Goal: Task Accomplishment & Management: Manage account settings

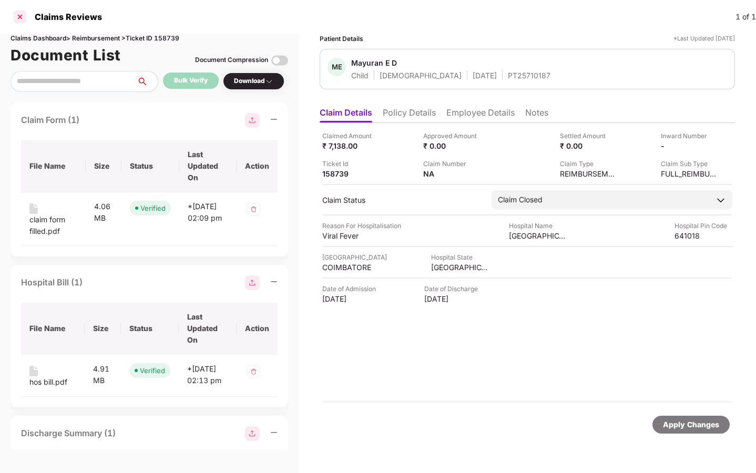
click at [21, 15] on div at bounding box center [20, 16] width 17 height 17
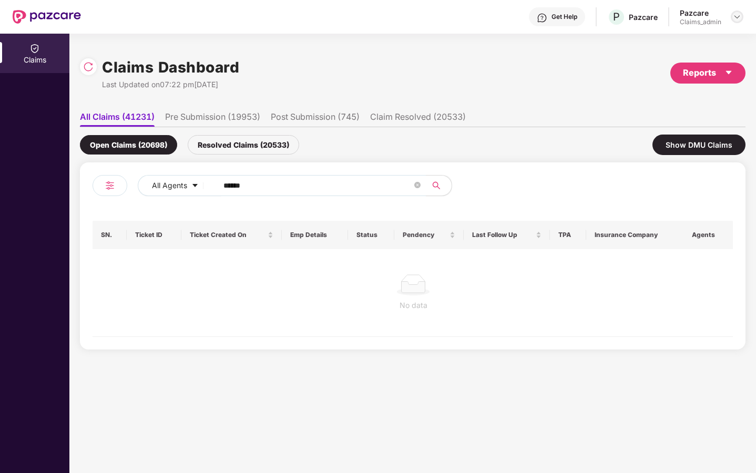
click at [735, 18] on img at bounding box center [736, 17] width 8 height 8
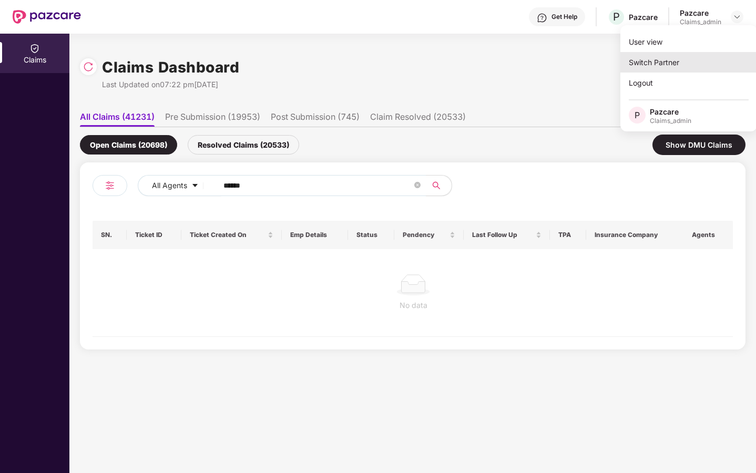
click at [686, 56] on div "Switch Partner" at bounding box center [688, 62] width 137 height 20
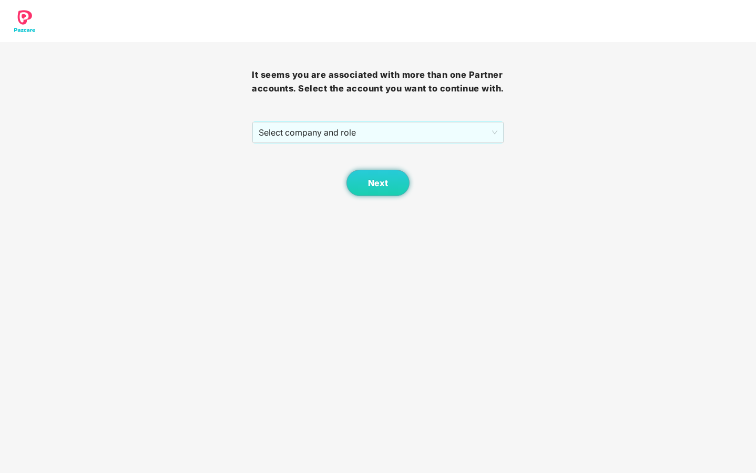
click at [466, 135] on div "It seems you are associated with more than one Partner accounts. Select the acc…" at bounding box center [378, 119] width 252 height 154
click at [465, 141] on span "Select company and role" at bounding box center [378, 132] width 238 height 20
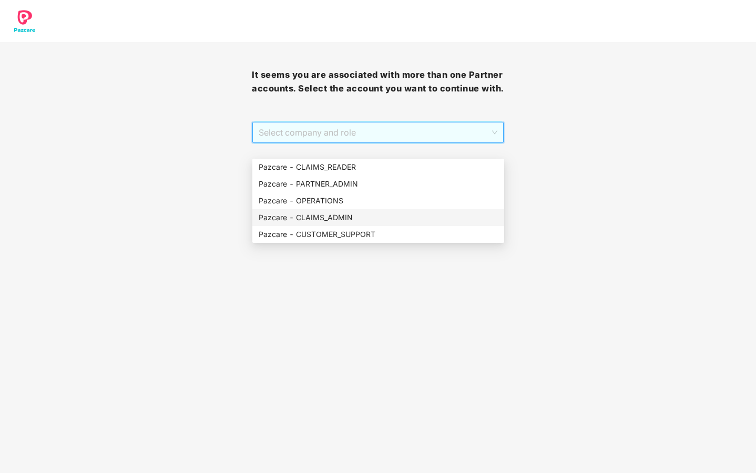
click at [344, 219] on div "Pazcare - CLAIMS_ADMIN" at bounding box center [378, 218] width 239 height 12
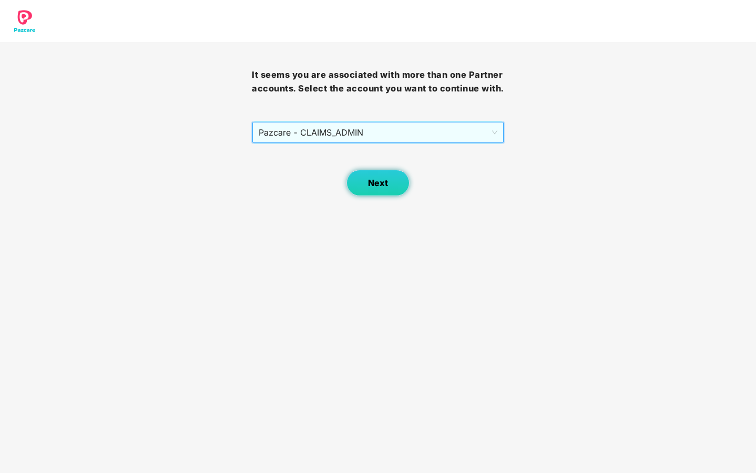
click at [377, 188] on span "Next" at bounding box center [378, 183] width 20 height 10
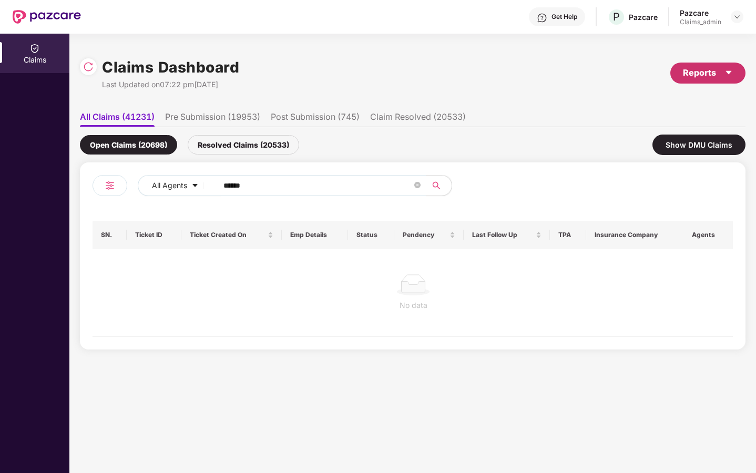
click at [736, 68] on div "Reports" at bounding box center [707, 73] width 75 height 21
click at [738, 18] on img at bounding box center [736, 17] width 8 height 8
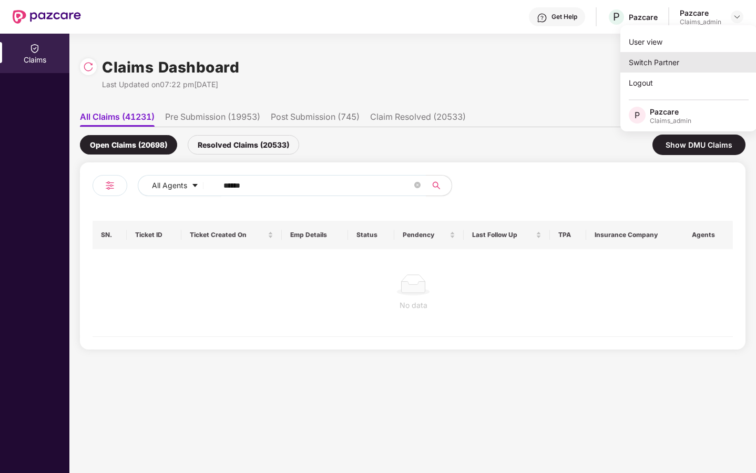
click at [654, 64] on div "Switch Partner" at bounding box center [688, 62] width 137 height 20
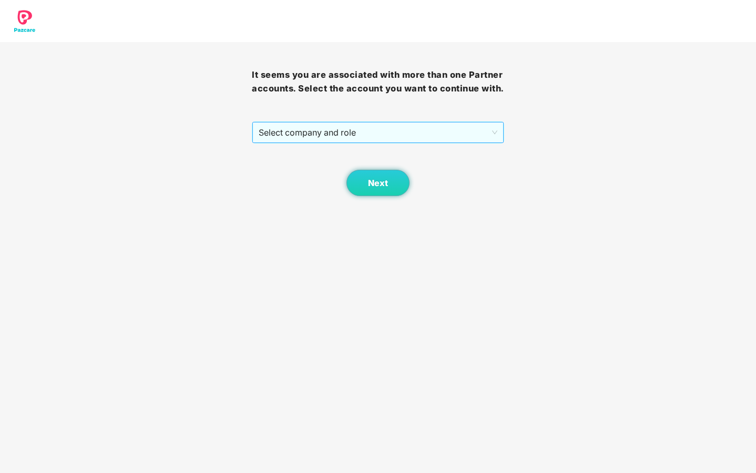
click at [396, 142] on span "Select company and role" at bounding box center [378, 132] width 238 height 20
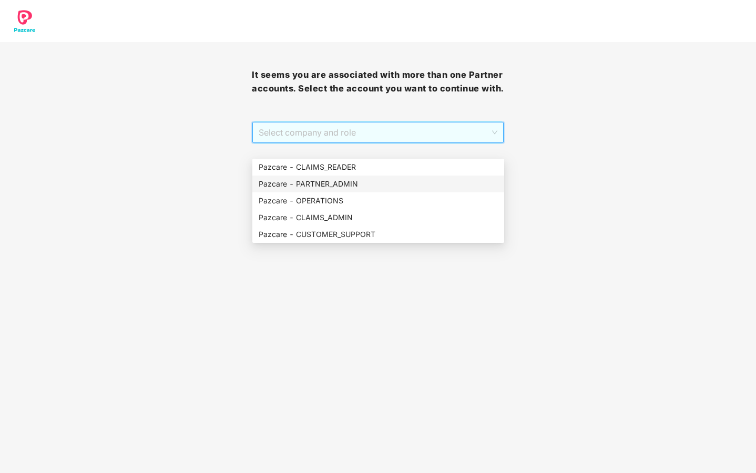
click at [346, 185] on div "Pazcare - PARTNER_ADMIN" at bounding box center [378, 184] width 239 height 12
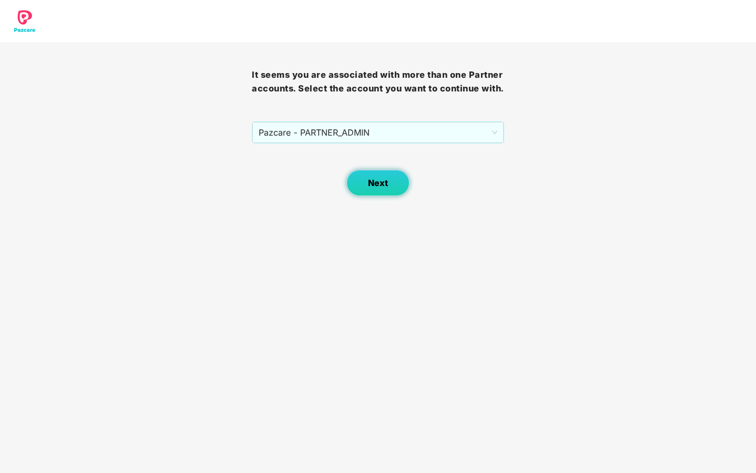
click at [384, 188] on button "Next" at bounding box center [377, 183] width 63 height 26
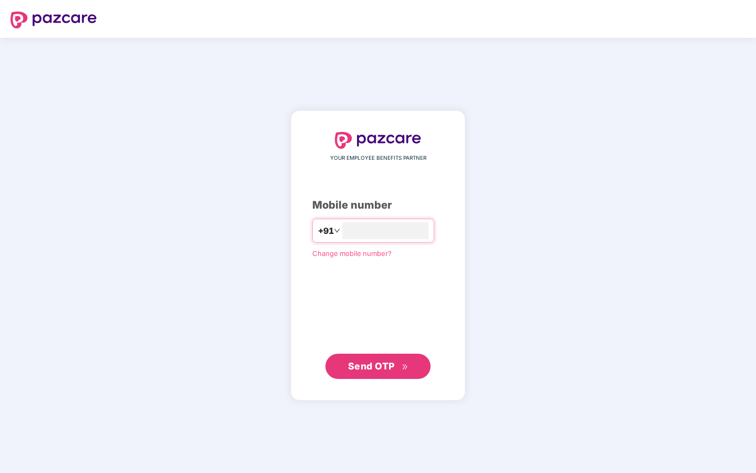
type input "**********"
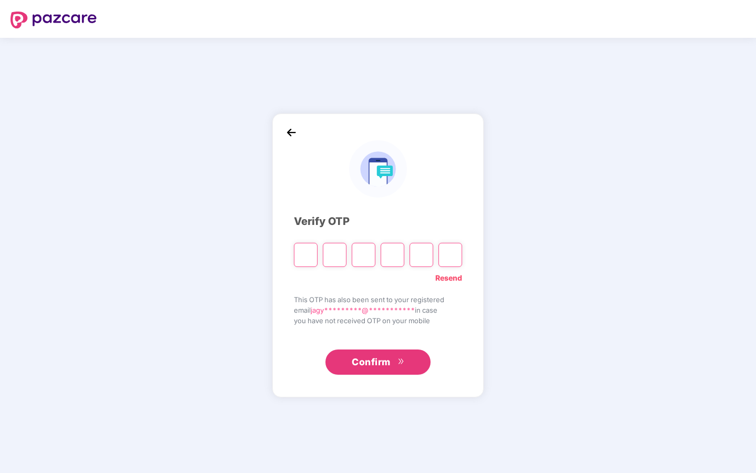
type input "*"
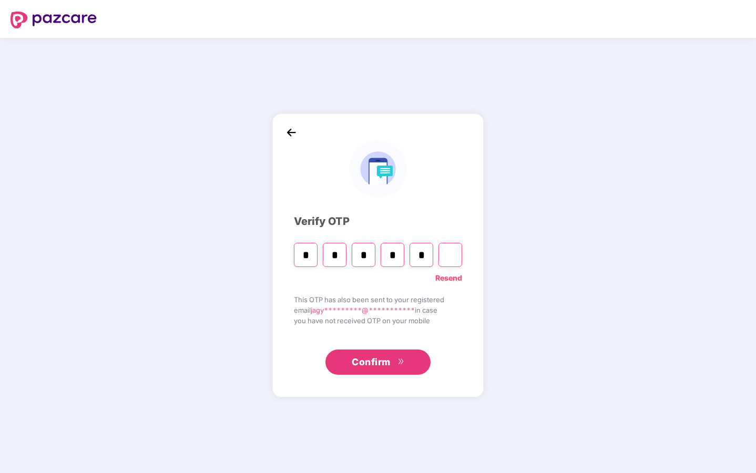
type input "*"
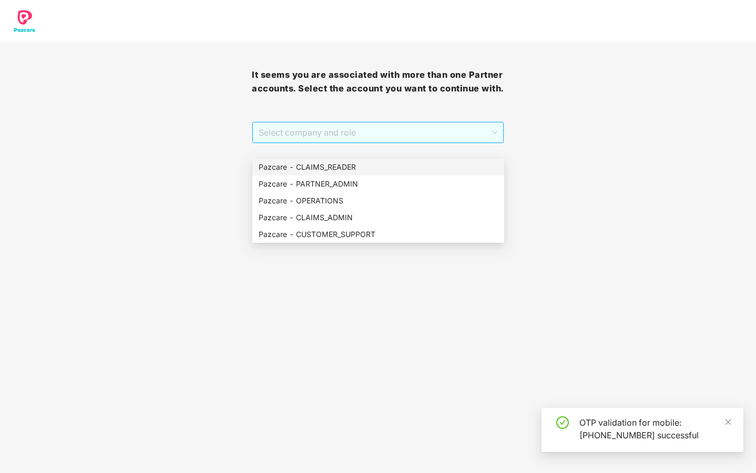
click at [445, 142] on span "Select company and role" at bounding box center [378, 132] width 238 height 20
click at [406, 188] on div "Pazcare - PARTNER_ADMIN" at bounding box center [378, 184] width 239 height 12
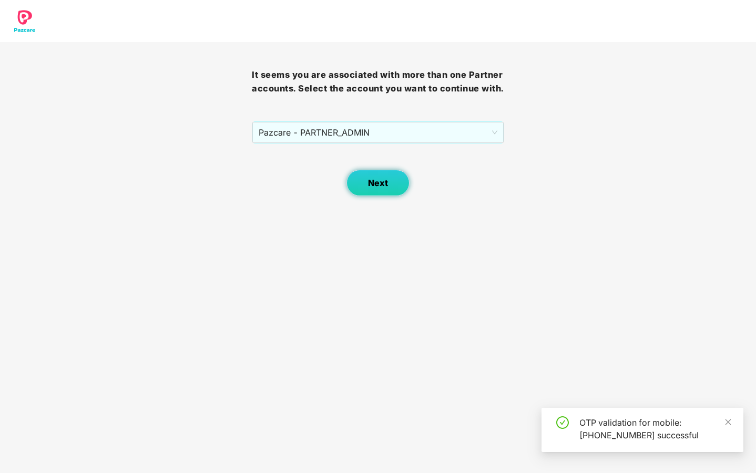
click at [406, 188] on button "Next" at bounding box center [377, 183] width 63 height 26
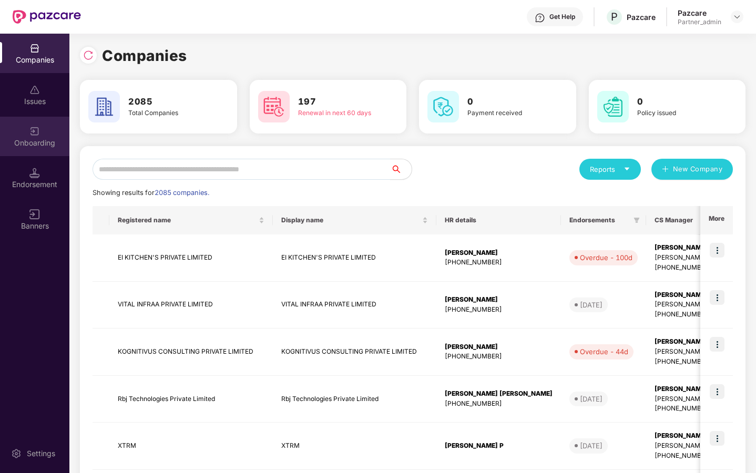
click at [36, 138] on div "Onboarding" at bounding box center [34, 143] width 69 height 11
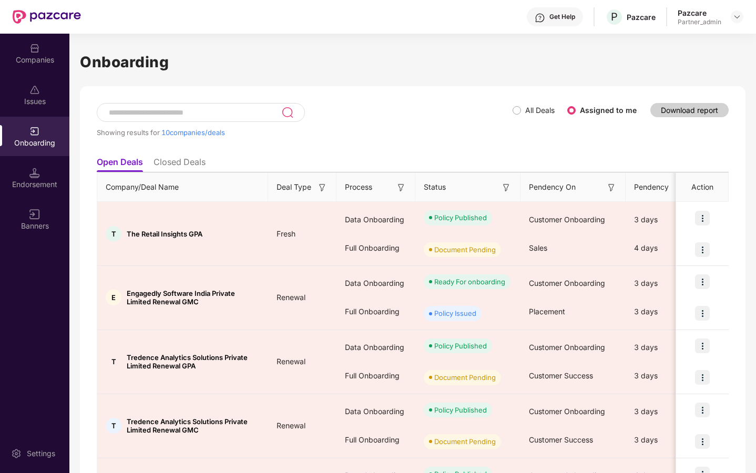
click at [518, 106] on label "All Deals" at bounding box center [535, 111] width 46 height 12
click at [738, 21] on div at bounding box center [736, 17] width 13 height 13
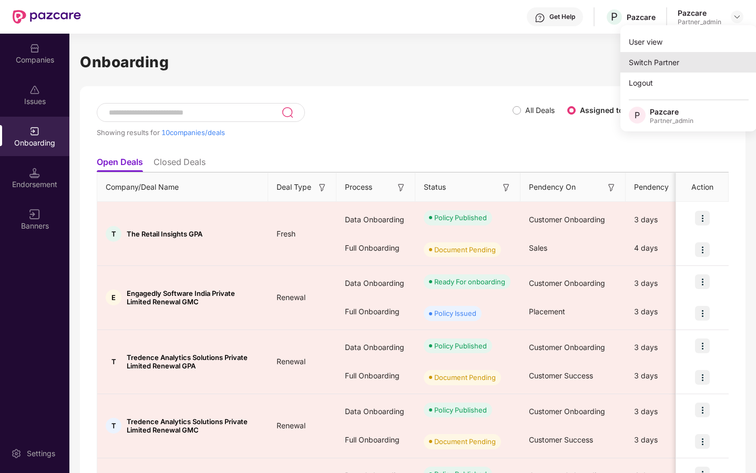
click at [702, 65] on div "Switch Partner" at bounding box center [688, 62] width 137 height 20
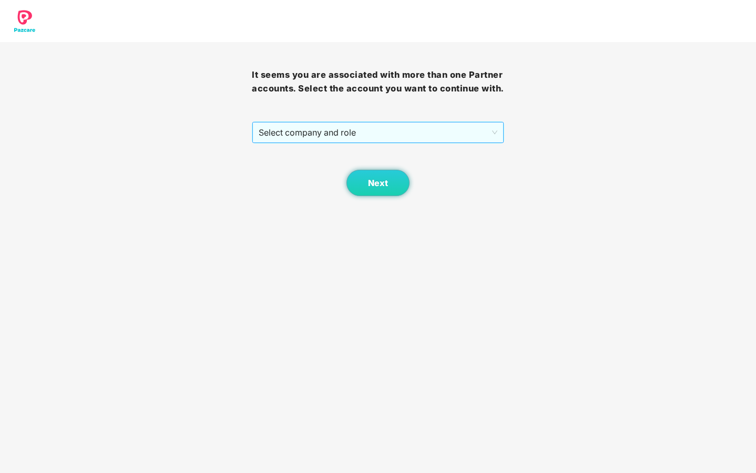
click at [480, 142] on span "Select company and role" at bounding box center [378, 132] width 238 height 20
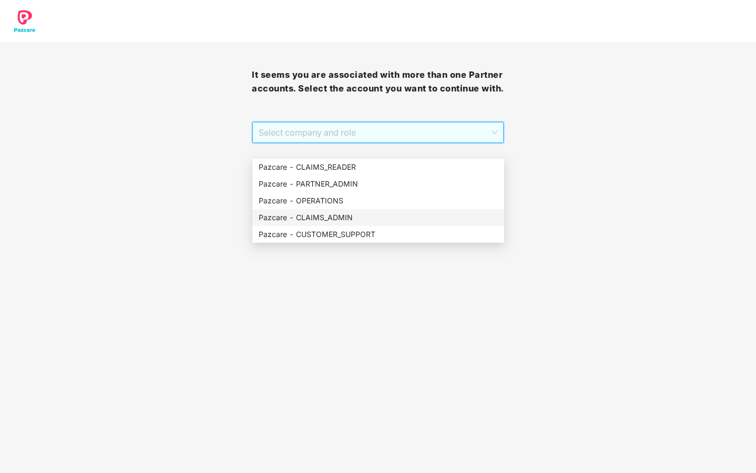
click at [391, 218] on div "Pazcare - CLAIMS_ADMIN" at bounding box center [378, 218] width 239 height 12
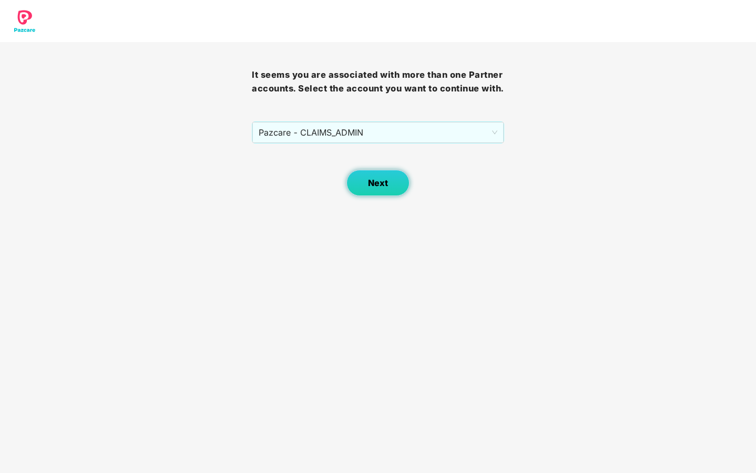
click at [381, 188] on span "Next" at bounding box center [378, 183] width 20 height 10
